Goal: Navigation & Orientation: Go to known website

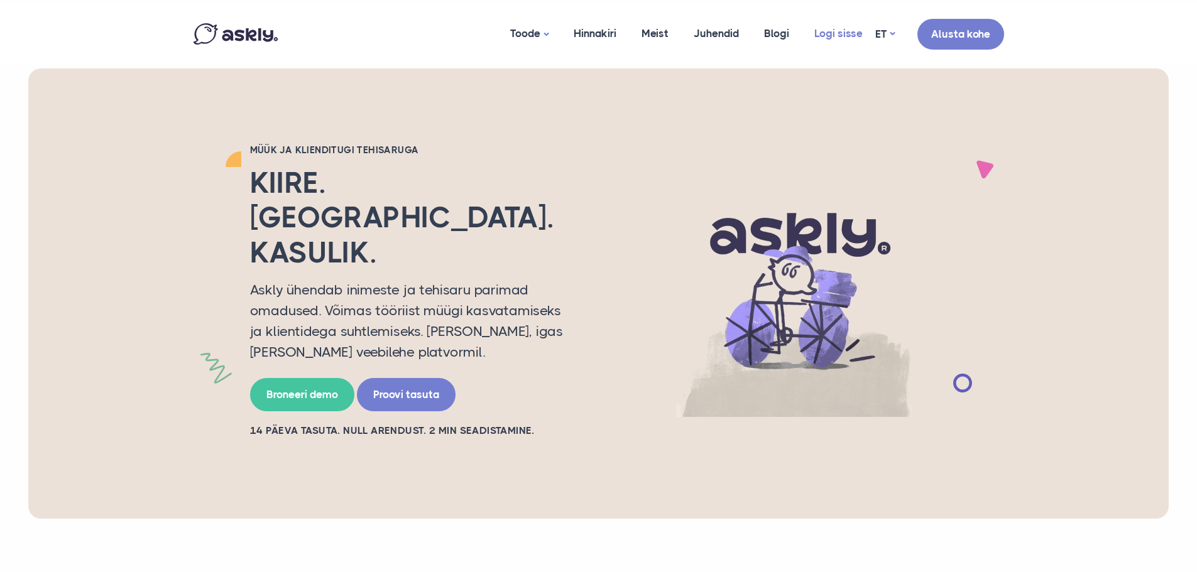
click at [855, 37] on link "Logi sisse" at bounding box center [839, 33] width 74 height 61
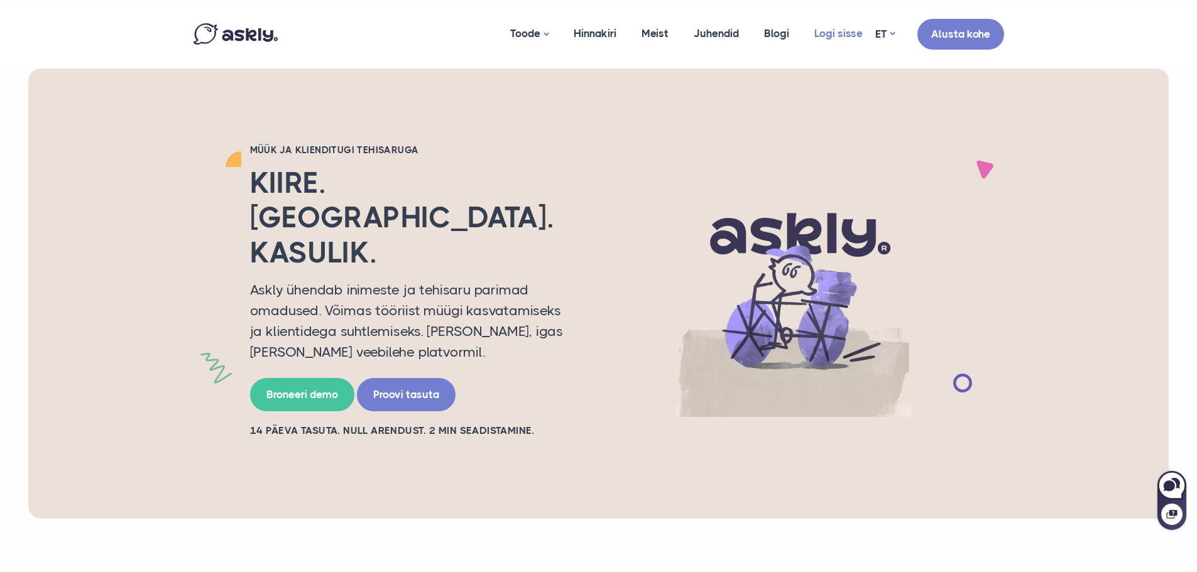
click at [825, 25] on link "Logi sisse" at bounding box center [839, 33] width 74 height 61
